Goal: Navigation & Orientation: Find specific page/section

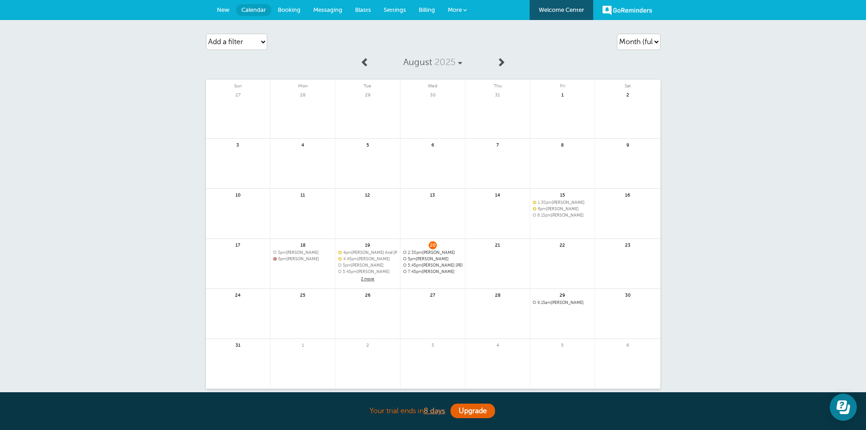
click at [366, 278] on span "2 more" at bounding box center [367, 279] width 59 height 8
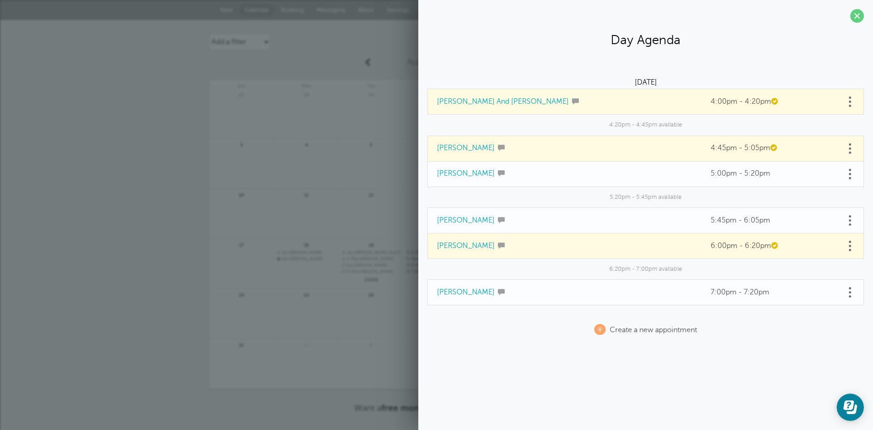
click at [124, 261] on div "Agenda Day Week Month (full view) Month (condensed) Add a filter Customer Searc…" at bounding box center [436, 239] width 873 height 438
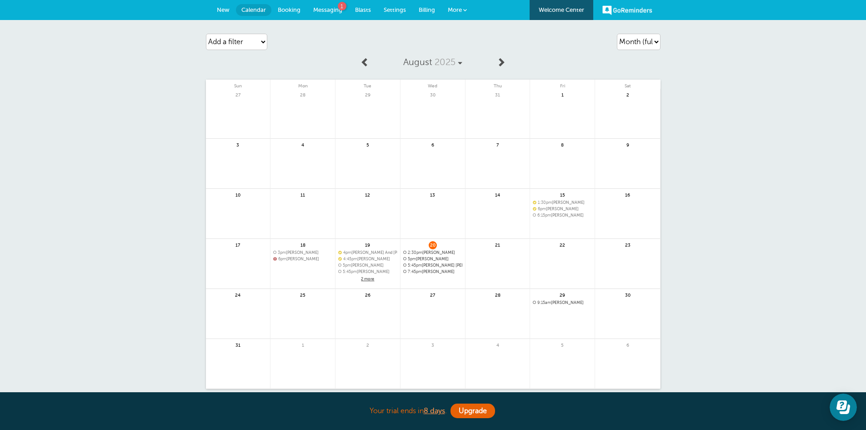
click at [327, 10] on span "Messaging" at bounding box center [327, 9] width 29 height 7
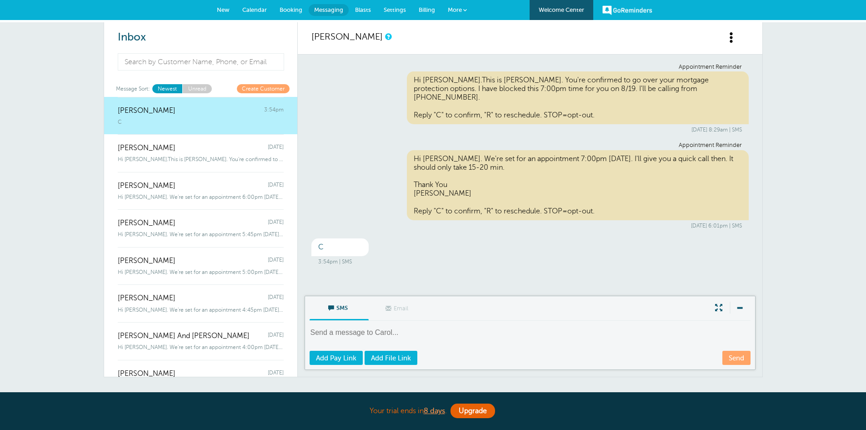
click at [255, 11] on span "Calendar" at bounding box center [254, 9] width 25 height 7
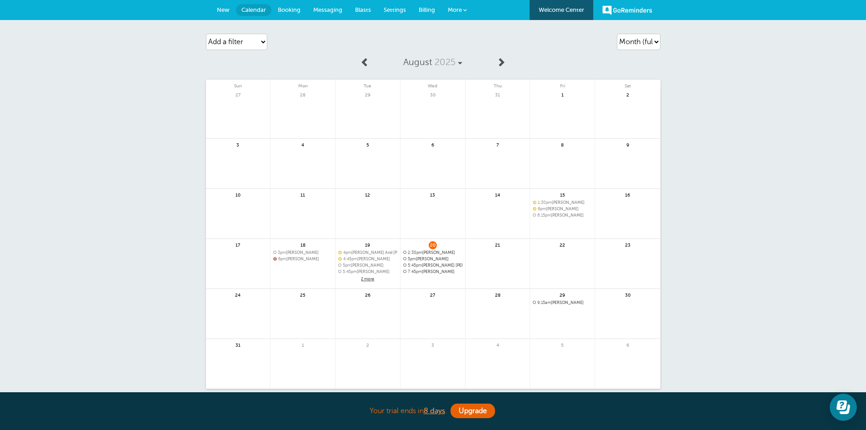
click at [368, 277] on span "2 more" at bounding box center [367, 279] width 59 height 8
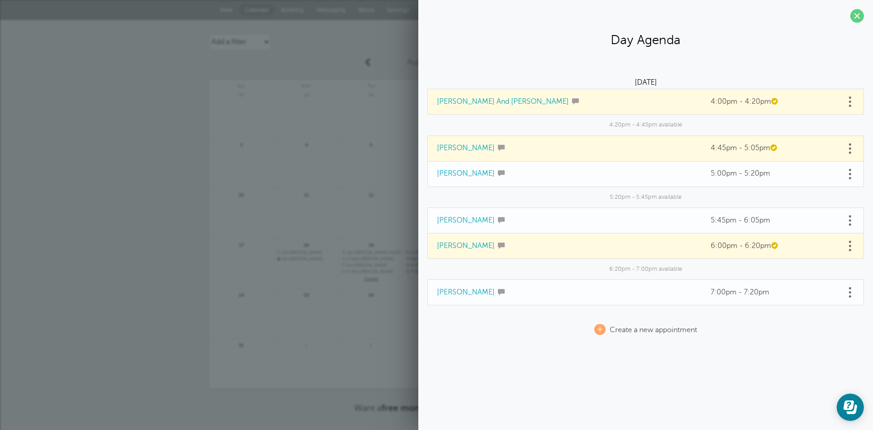
click at [123, 228] on div "Agenda Day Week Month (full view) Month (condensed) Add a filter Customer Searc…" at bounding box center [436, 239] width 873 height 438
